Goal: Navigation & Orientation: Find specific page/section

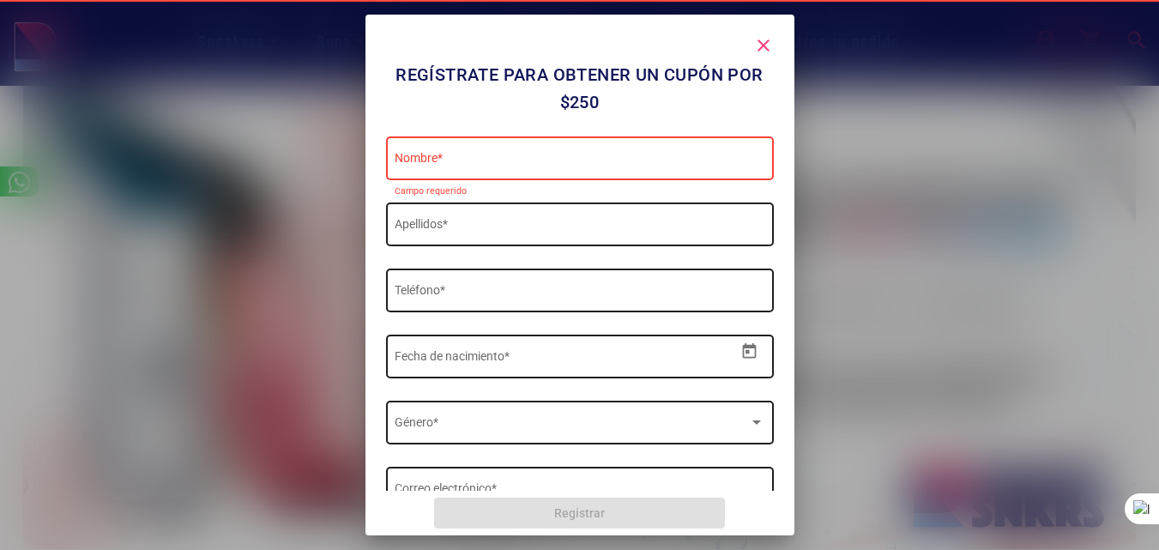
click at [770, 42] on mat-icon "close" at bounding box center [763, 45] width 21 height 21
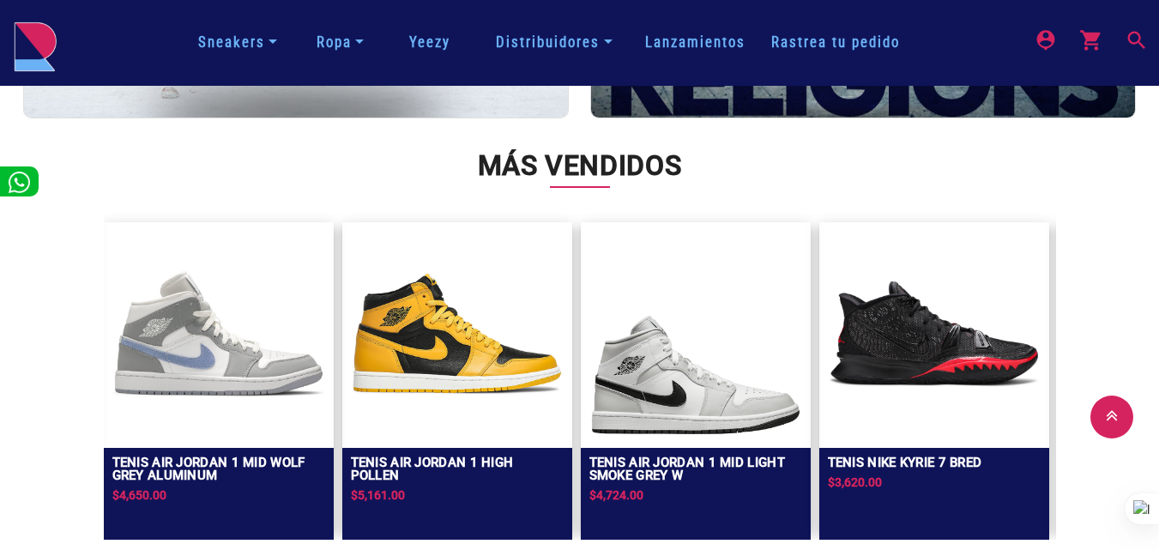
scroll to position [3003, 0]
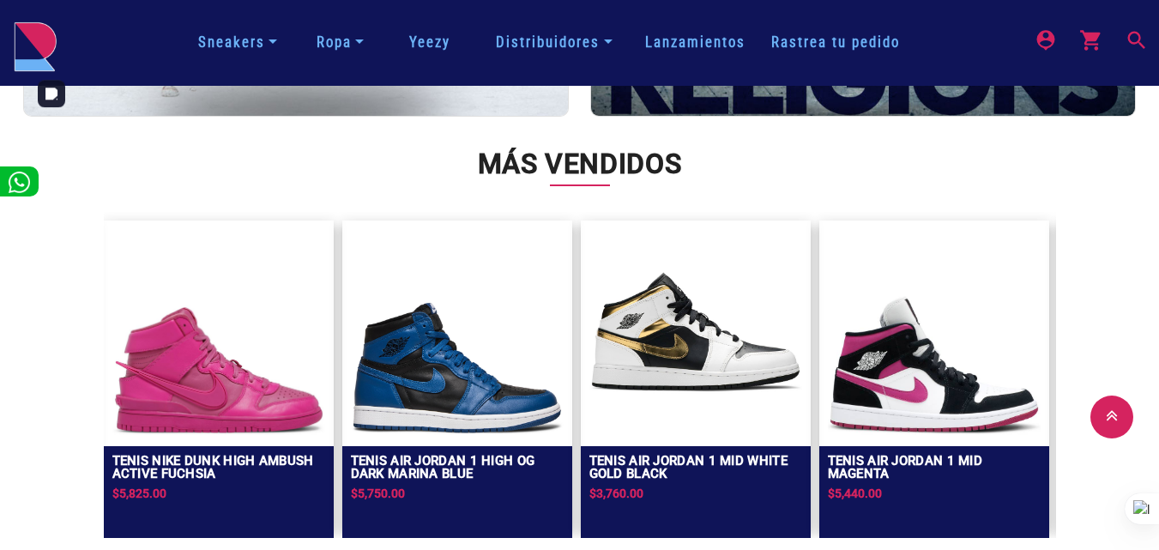
click at [535, 40] on link "Distribuidores" at bounding box center [554, 42] width 130 height 30
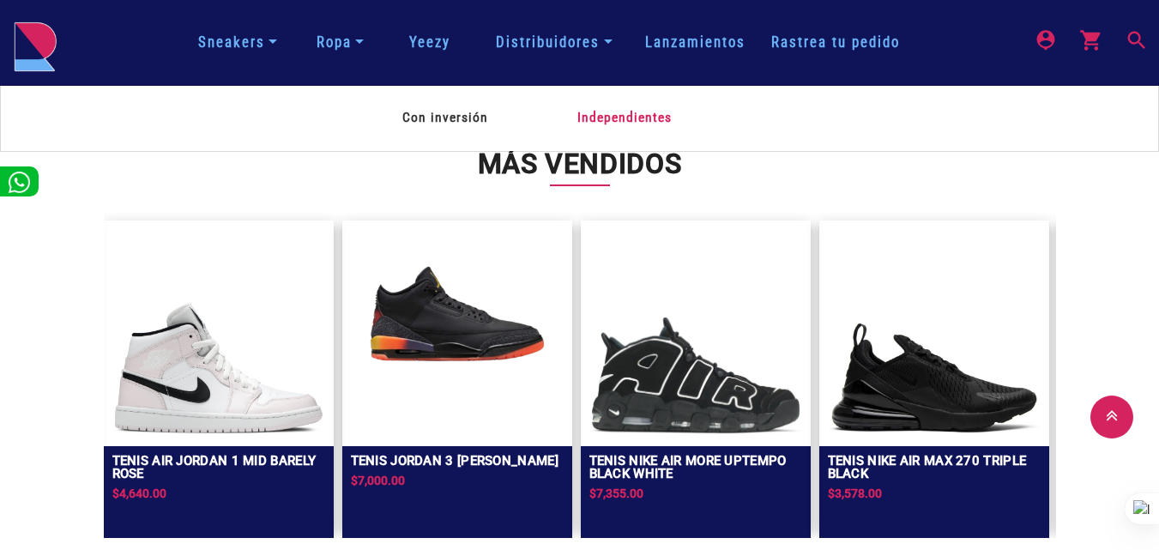
click at [612, 124] on span "Independientes" at bounding box center [625, 118] width 98 height 24
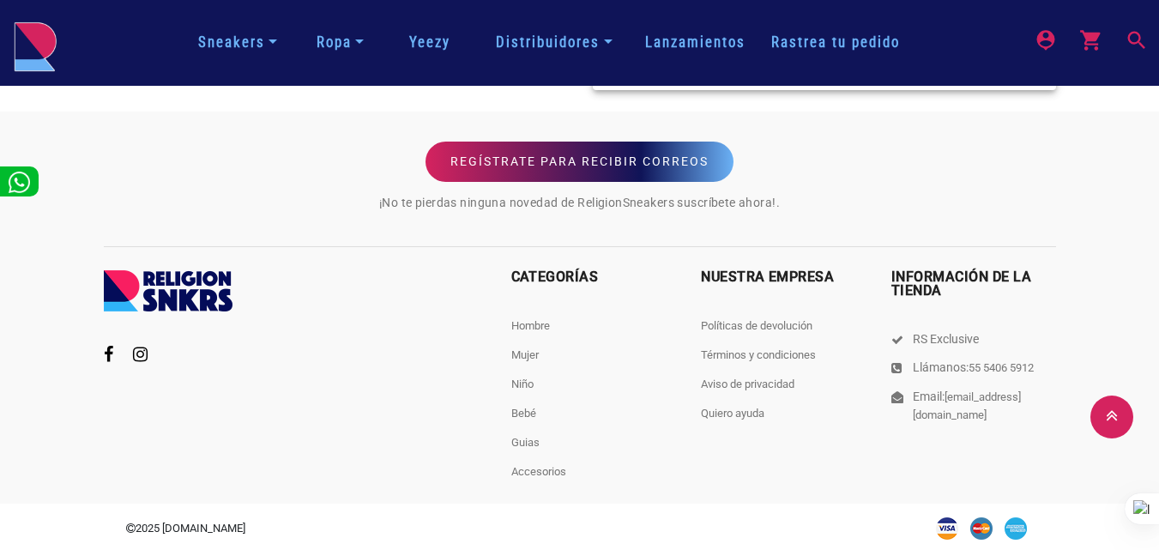
scroll to position [945, 0]
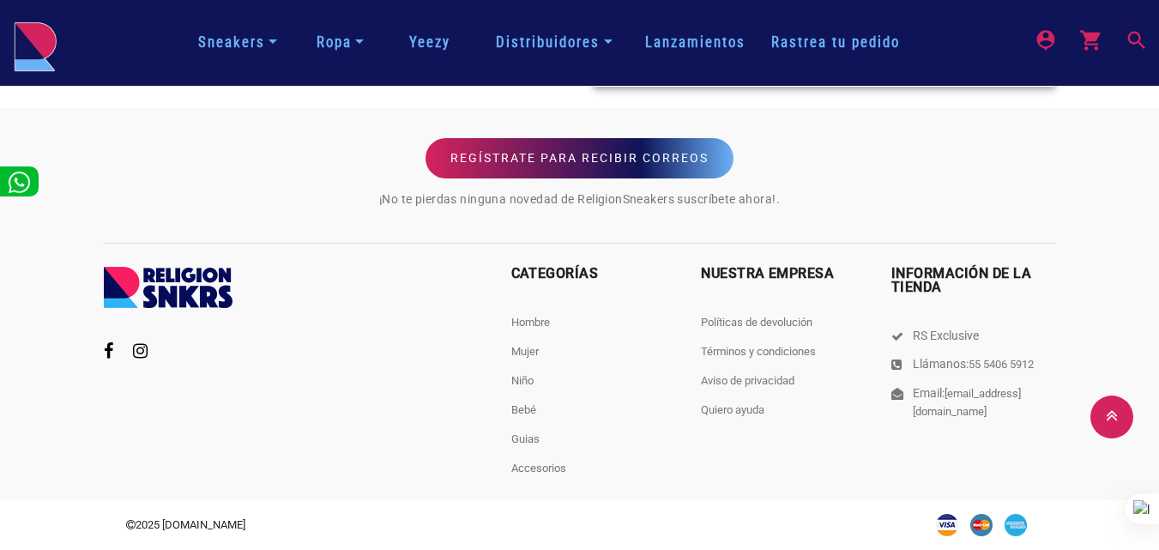
click at [543, 44] on link "Distribuidores" at bounding box center [554, 42] width 130 height 30
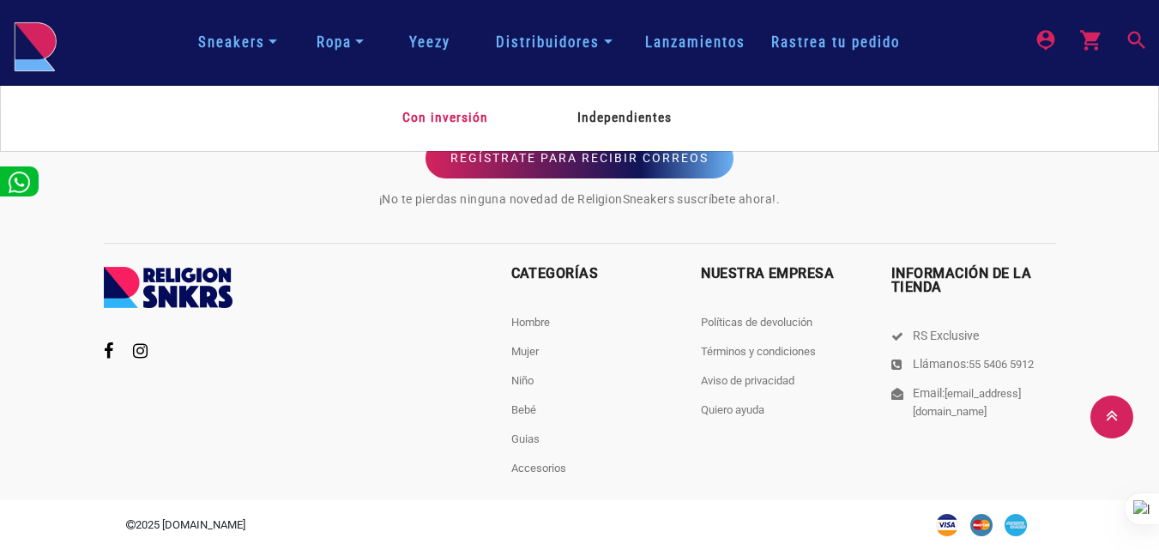
click at [444, 124] on span "Con inversión" at bounding box center [445, 117] width 89 height 23
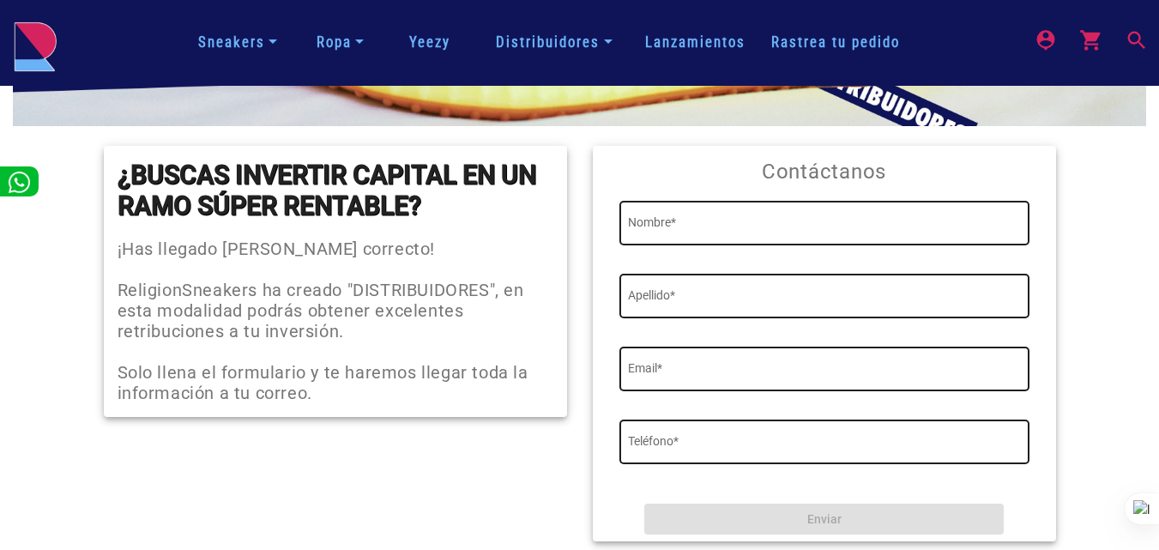
scroll to position [515, 0]
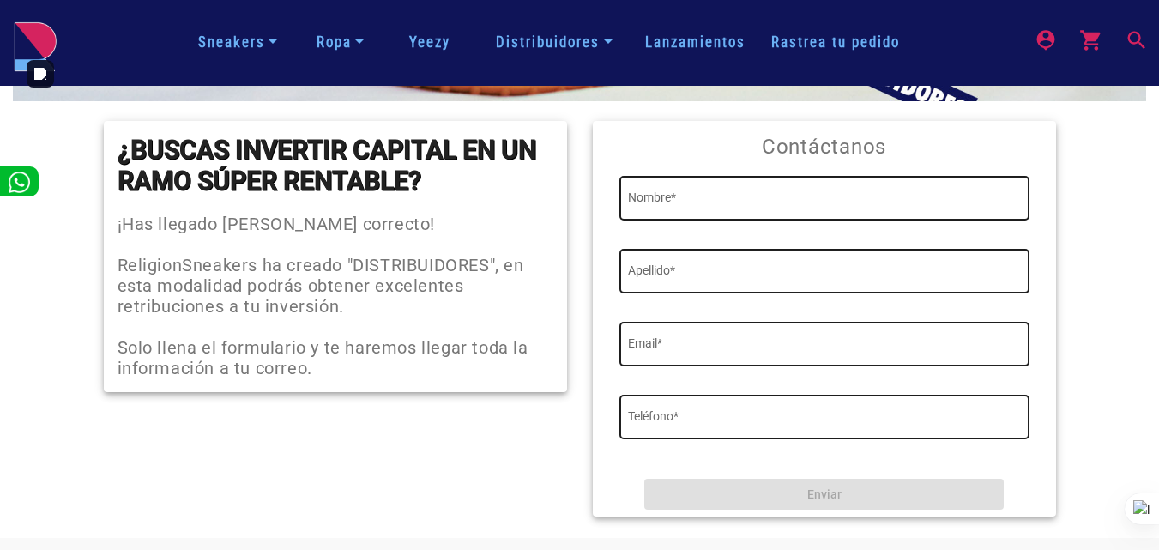
click at [266, 33] on link "Sneakers" at bounding box center [237, 42] width 93 height 30
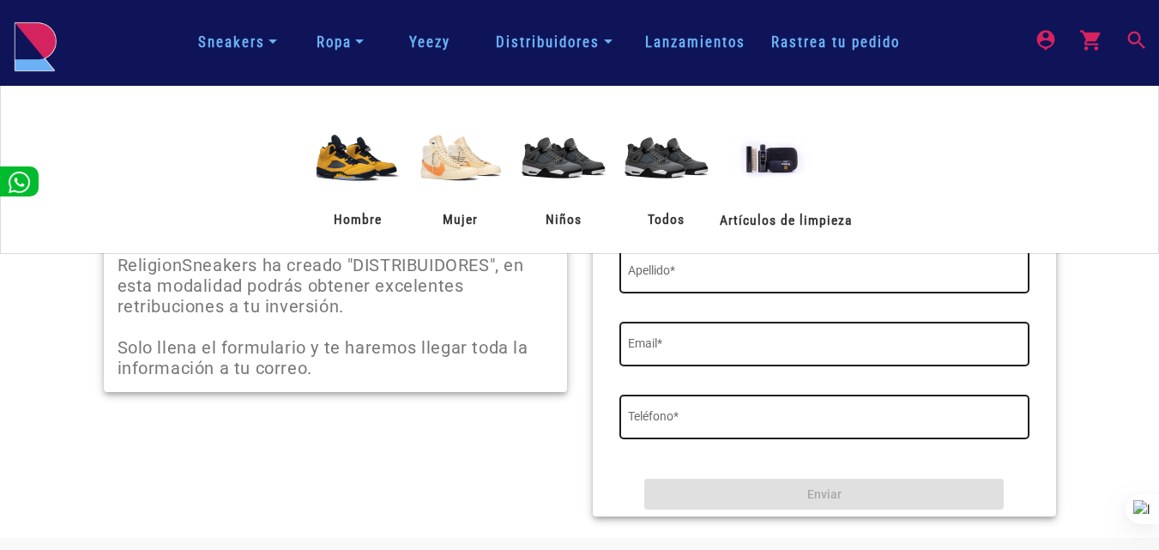
click at [337, 159] on img at bounding box center [357, 157] width 103 height 103
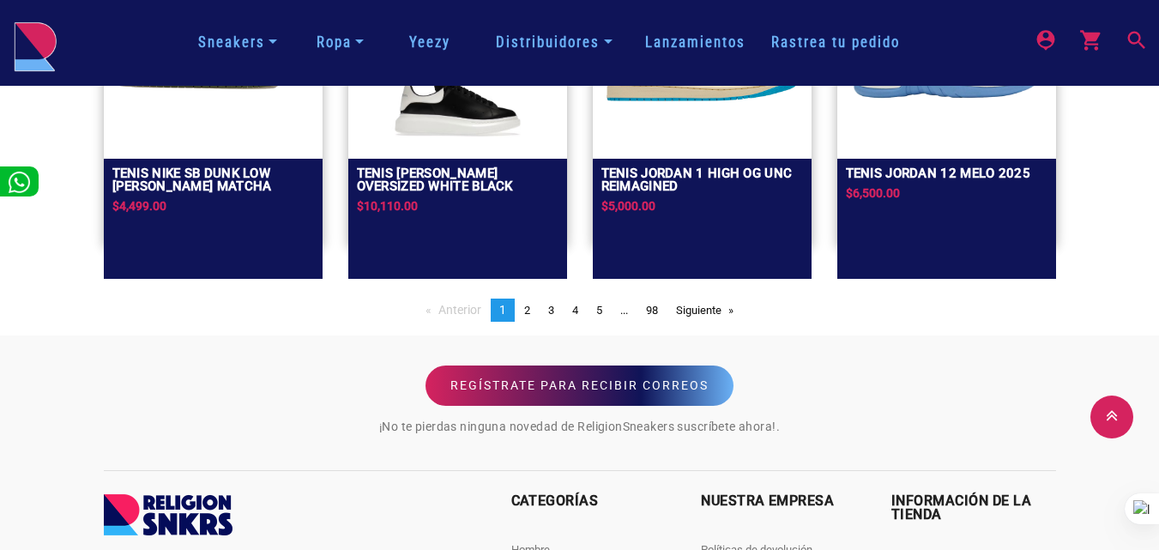
scroll to position [1716, 0]
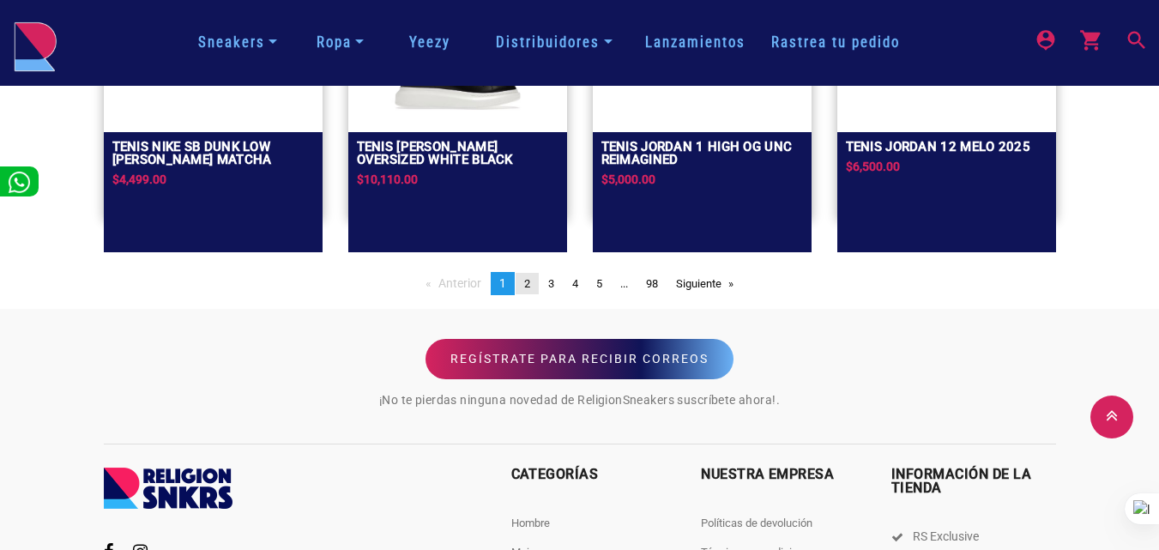
click at [524, 286] on span "2" at bounding box center [527, 283] width 6 height 13
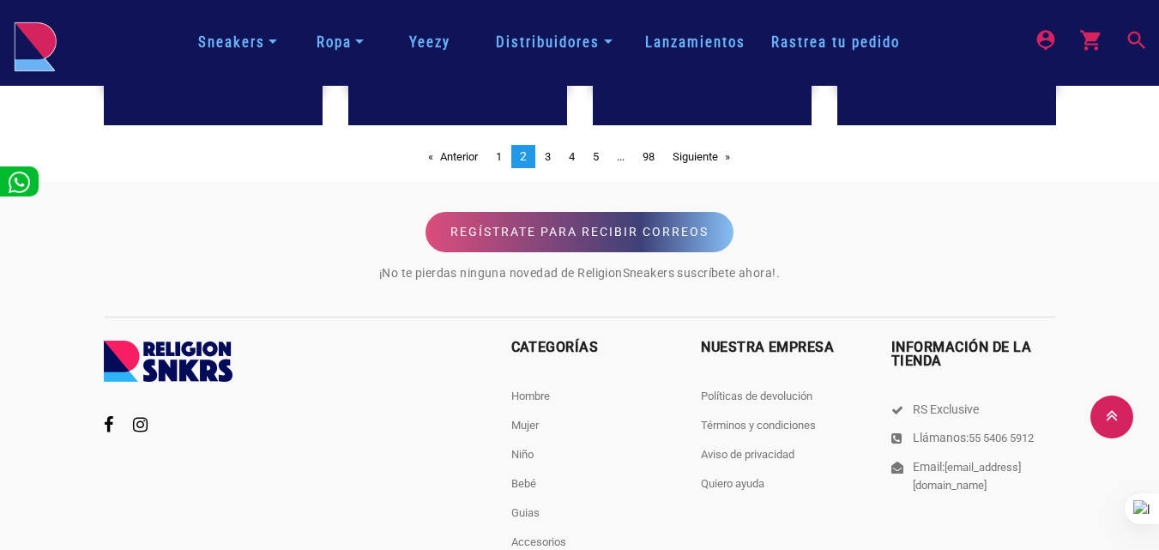
scroll to position [1744, 0]
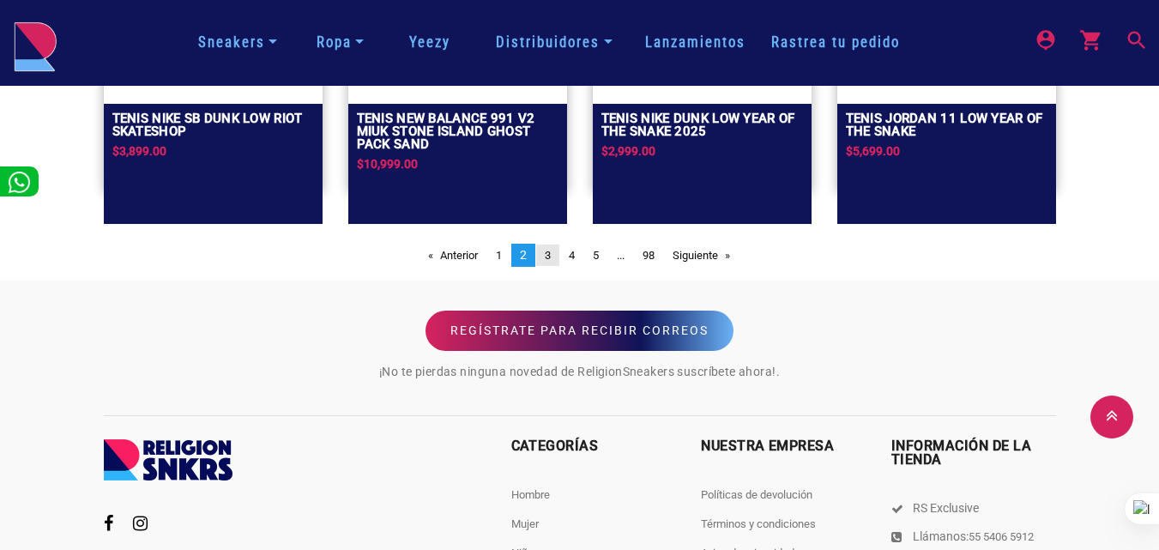
click at [555, 255] on link "page 3" at bounding box center [547, 256] width 23 height 22
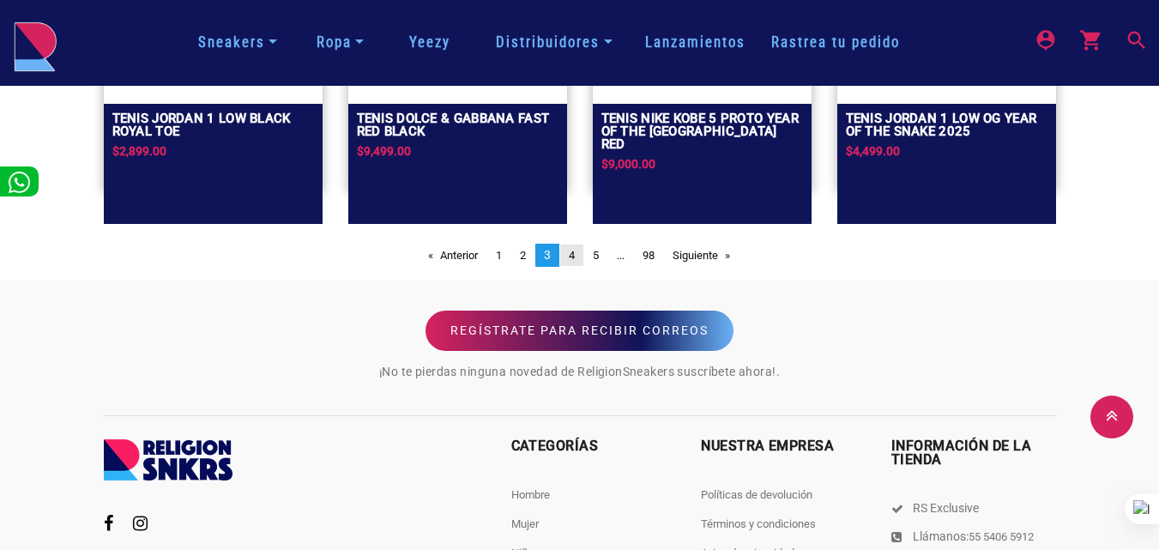
click at [571, 253] on span "4" at bounding box center [572, 255] width 6 height 13
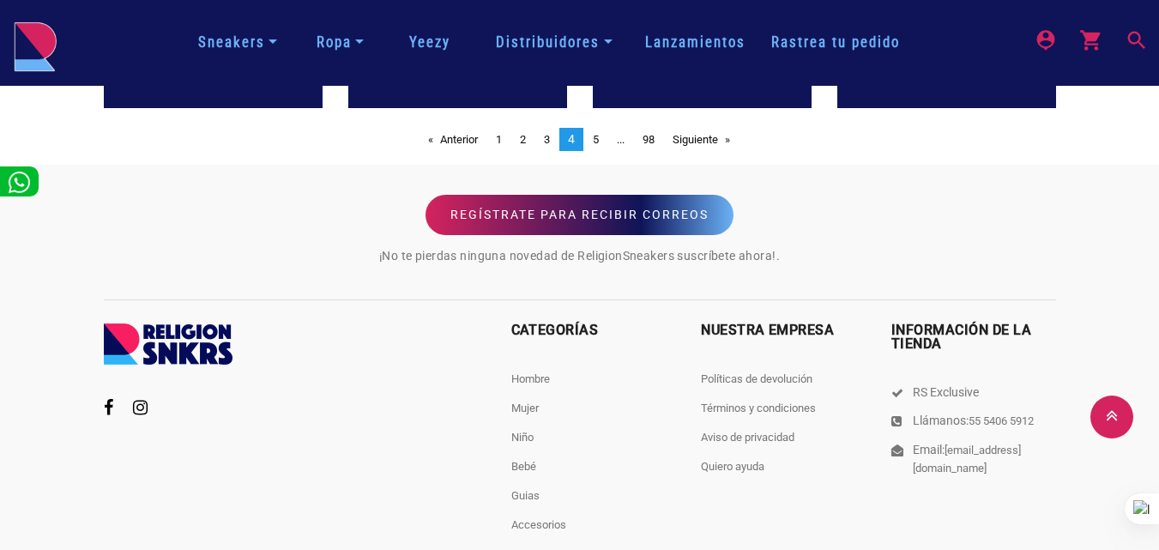
scroll to position [1830, 0]
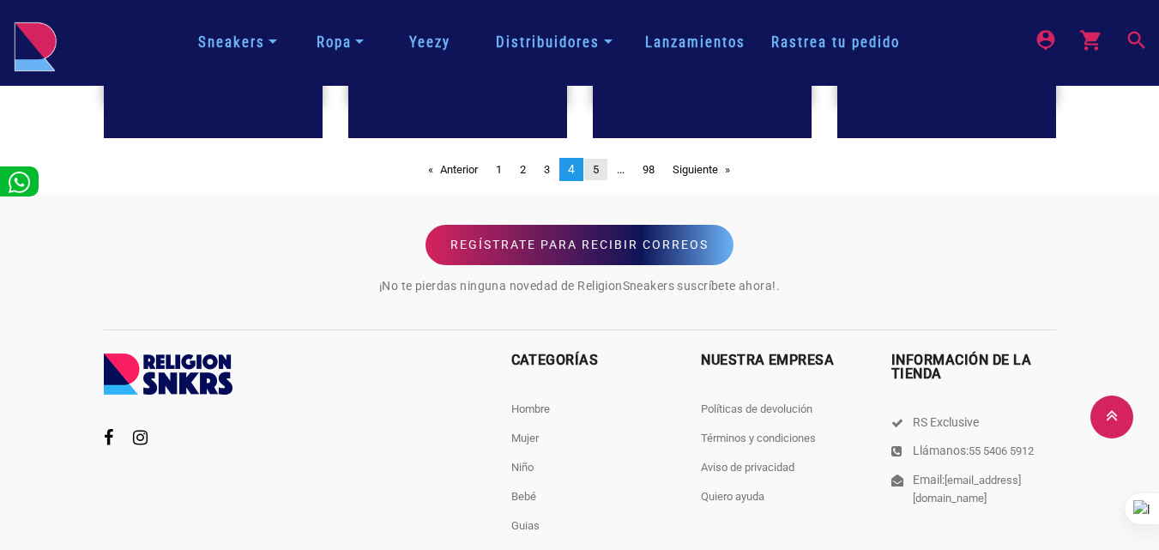
click at [601, 169] on link "page 5" at bounding box center [595, 170] width 23 height 22
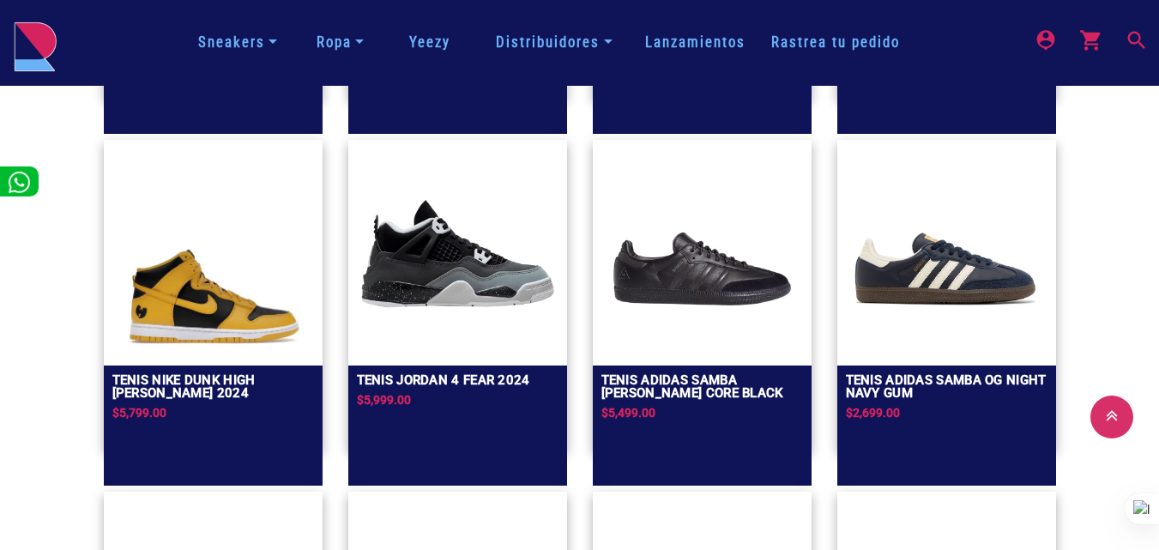
scroll to position [1287, 0]
